Goal: Task Accomplishment & Management: Complete application form

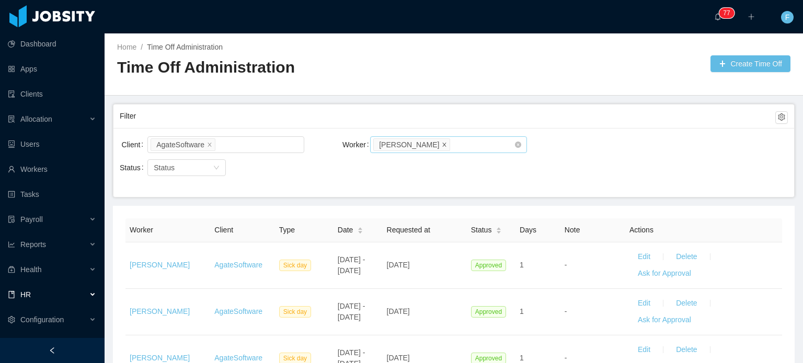
click at [442, 142] on icon "icon: close" at bounding box center [444, 144] width 5 height 5
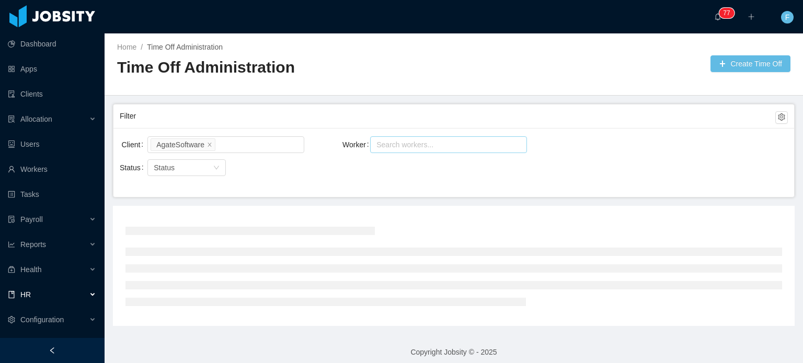
click at [438, 142] on div "Search workers..." at bounding box center [444, 145] width 135 height 10
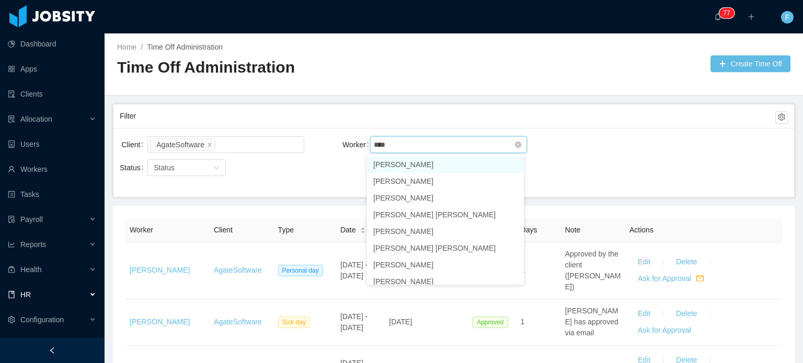
type input "*****"
click at [413, 163] on li "Joshua Platero" at bounding box center [445, 164] width 157 height 17
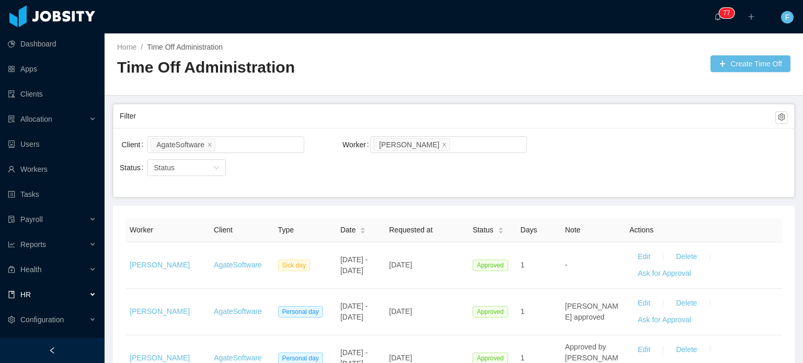
click at [644, 140] on div "Client AgateSoftware Worker Search workers... Joshua Platero" at bounding box center [454, 150] width 668 height 33
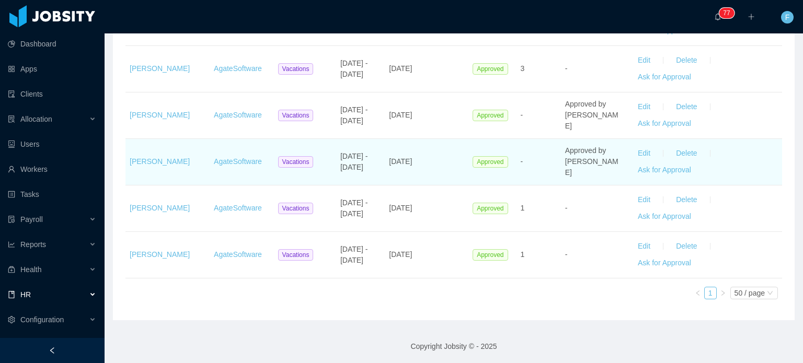
scroll to position [373, 0]
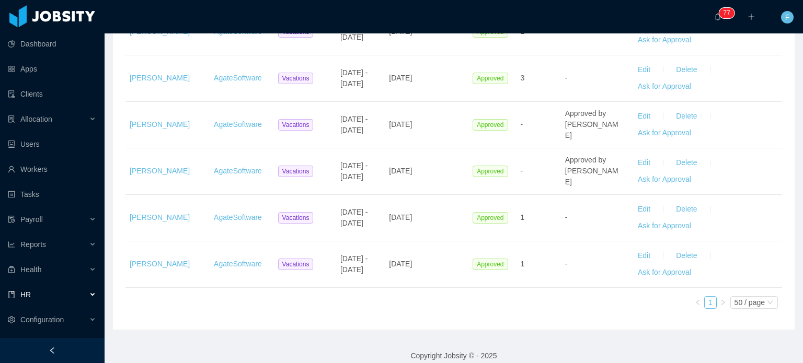
click at [426, 25] on div "··· 0 1 2 3 4 5 6 7 8 9 0 1 2 3 4 5 6 7 8 9 0 1 2 3 4 5 6 7 8 9 0 1 2 3 4 5 6 7…" at bounding box center [401, 16] width 805 height 33
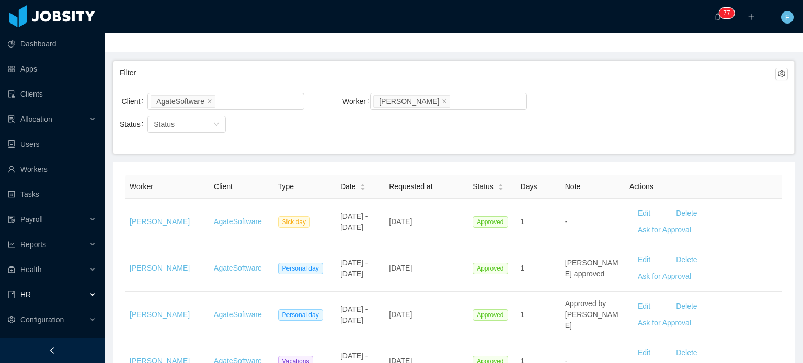
scroll to position [7, 0]
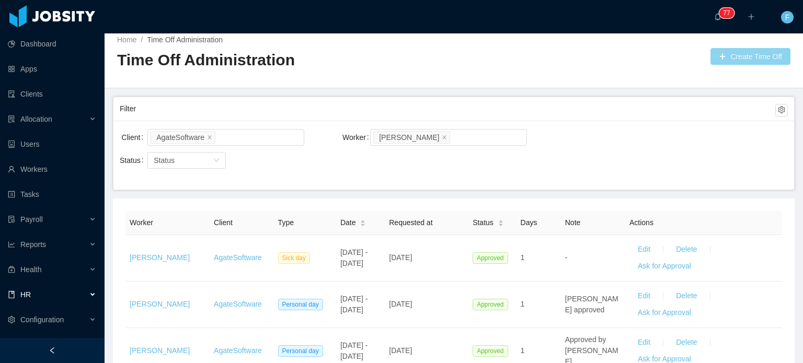
click at [718, 60] on button "Create Time Off" at bounding box center [751, 56] width 80 height 17
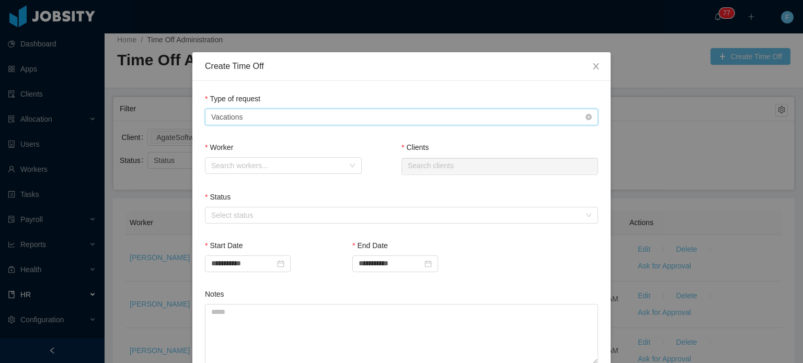
click at [420, 118] on div "Type of Request Vacations" at bounding box center [398, 117] width 374 height 16
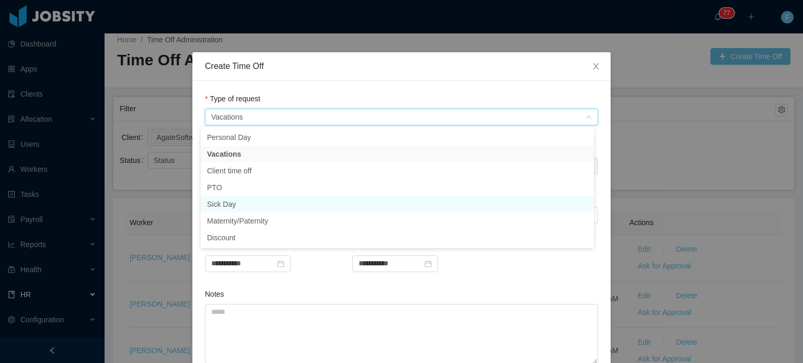
click at [232, 204] on li "Sick Day" at bounding box center [397, 204] width 393 height 17
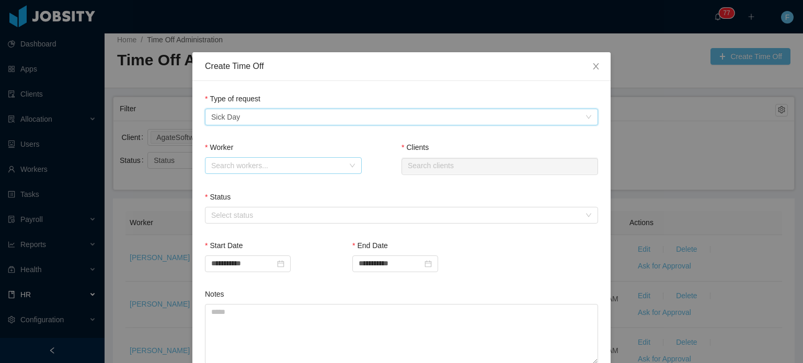
click at [324, 169] on div "Search workers..." at bounding box center [277, 166] width 133 height 10
type input "******"
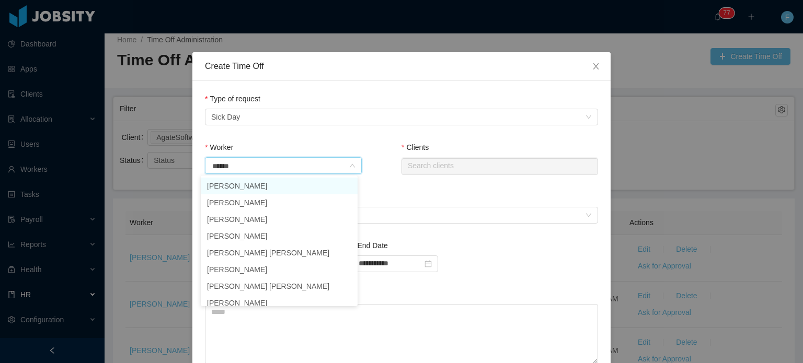
click at [293, 185] on li "Joshua Platero" at bounding box center [279, 186] width 157 height 17
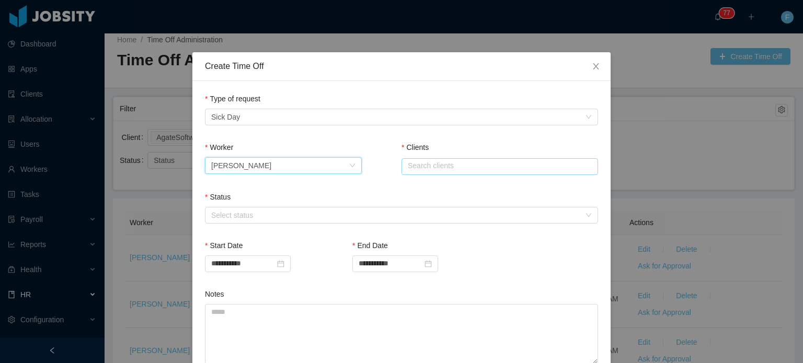
click at [428, 171] on input "text" at bounding box center [500, 166] width 197 height 17
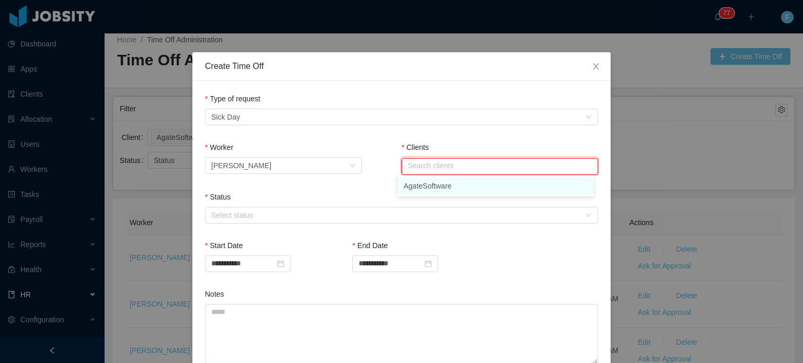
click at [417, 190] on li "AgateSoftware" at bounding box center [495, 186] width 197 height 17
type input "**********"
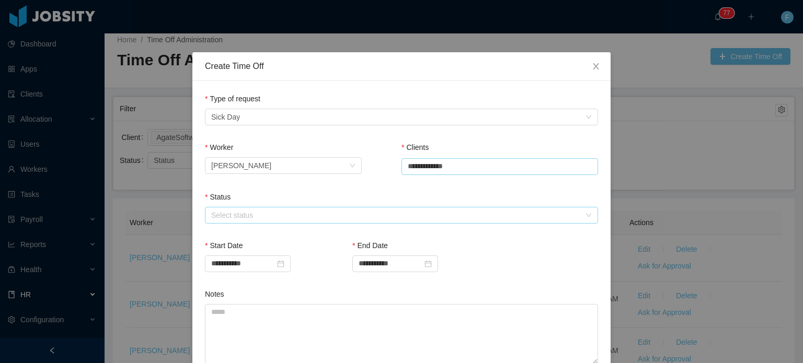
click at [331, 215] on div "Select status" at bounding box center [395, 215] width 369 height 10
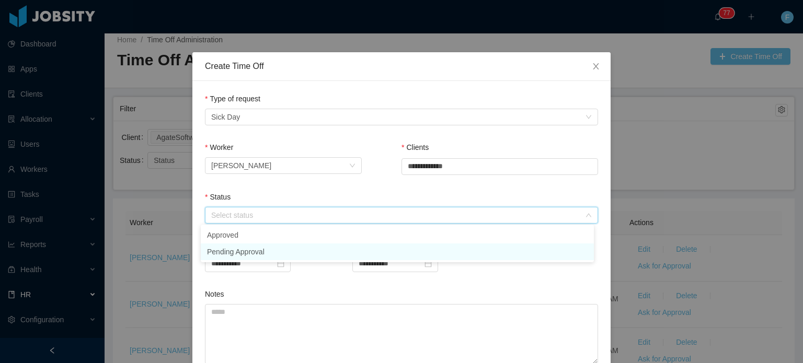
click at [249, 249] on li "Pending Approval" at bounding box center [397, 252] width 393 height 17
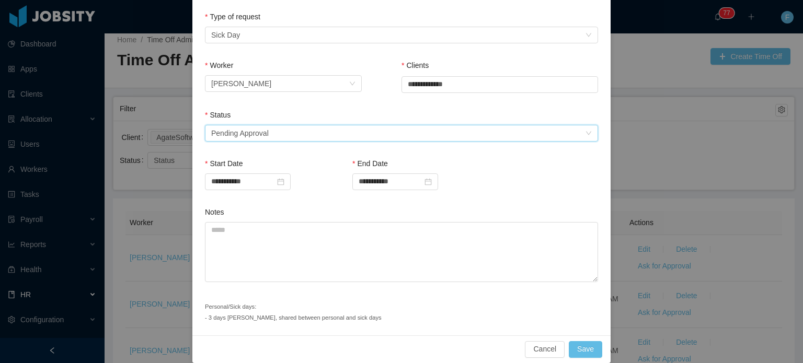
scroll to position [93, 0]
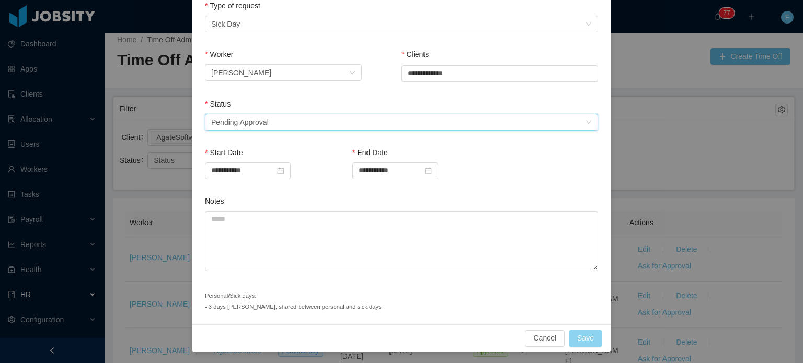
click at [575, 338] on button "Save" at bounding box center [585, 339] width 33 height 17
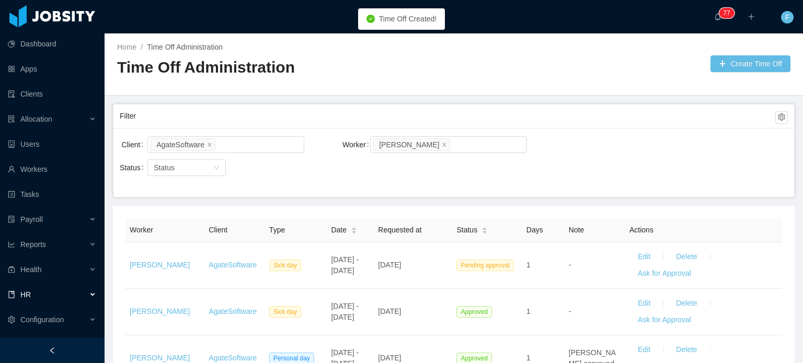
scroll to position [0, 0]
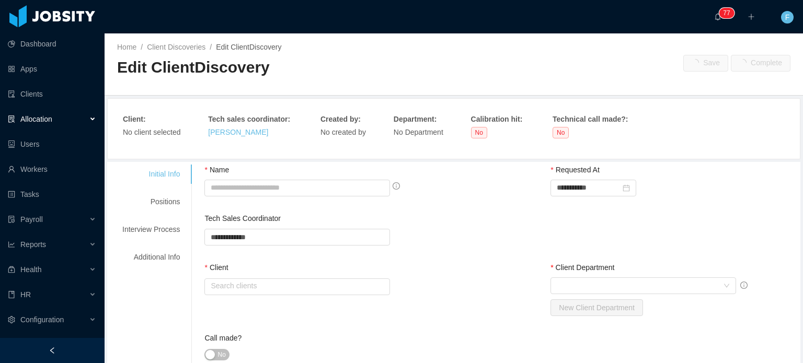
type input "**********"
